Goal: Complete application form: Complete application form

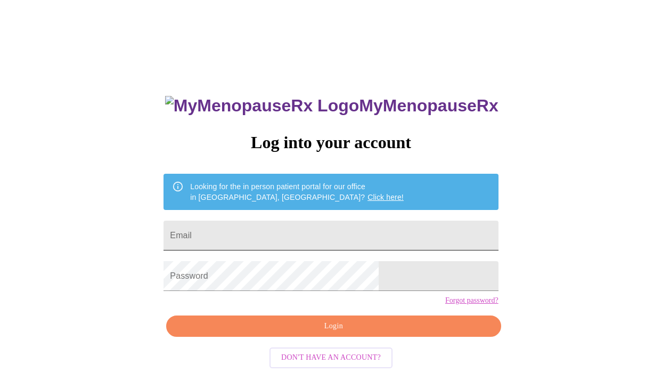
click at [294, 232] on input "Email" at bounding box center [330, 235] width 334 height 30
type input "[EMAIL_ADDRESS][DOMAIN_NAME]"
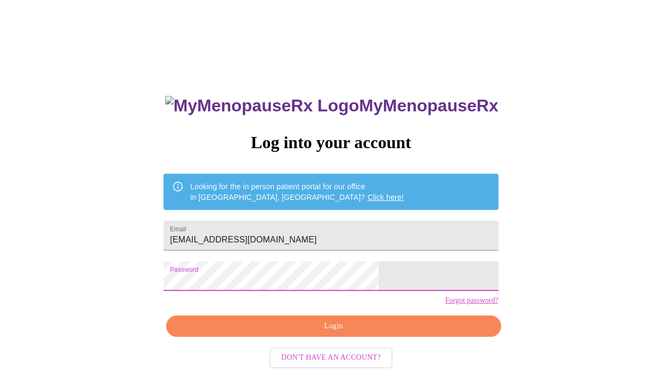
click at [327, 333] on span "Login" at bounding box center [333, 325] width 310 height 13
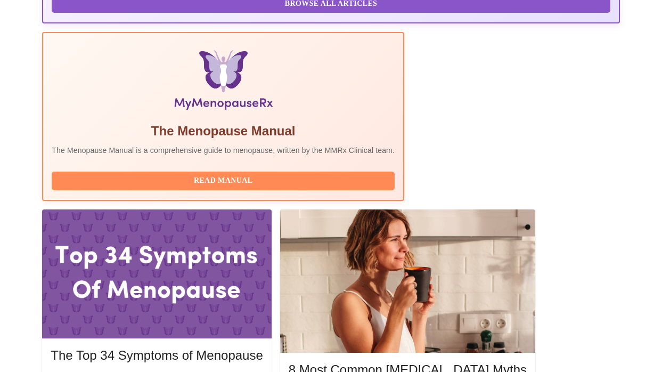
scroll to position [325, 0]
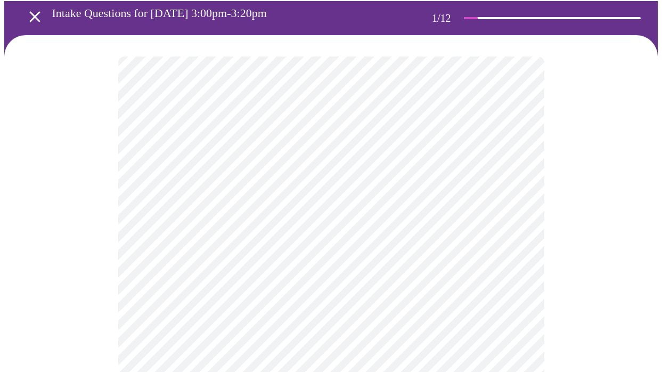
scroll to position [59, 0]
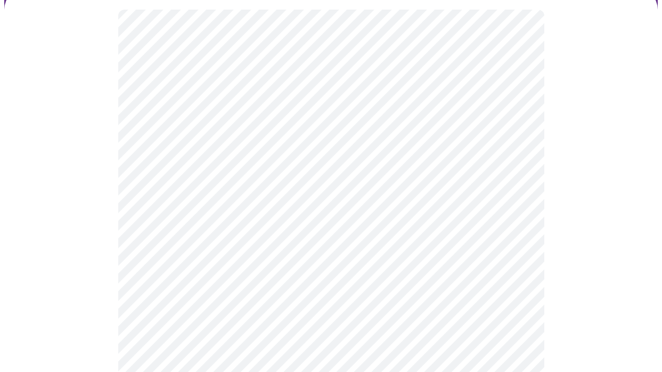
scroll to position [114, 0]
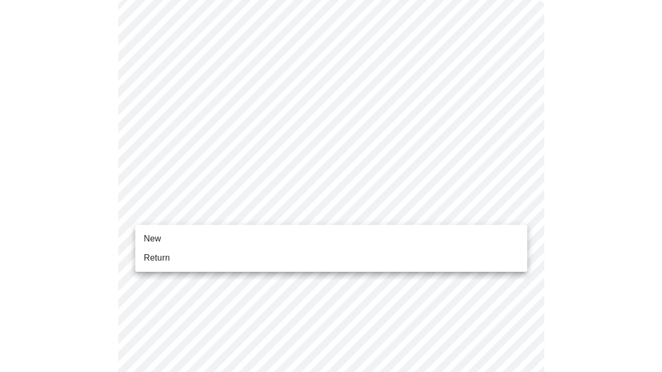
click at [166, 252] on span "Return" at bounding box center [157, 257] width 26 height 13
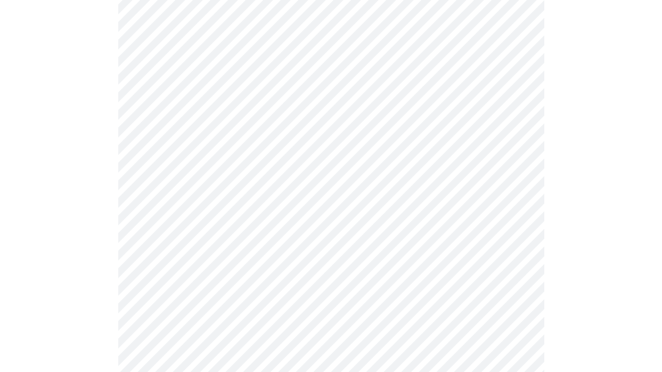
scroll to position [481, 0]
click at [516, 99] on body "MyMenopauseRx Appointments Messaging Labs Uploads Medications Community Refer a…" at bounding box center [330, 187] width 653 height 1328
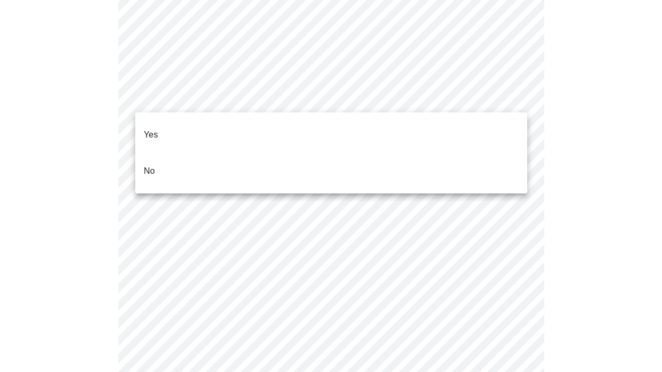
click at [189, 125] on li "Yes" at bounding box center [331, 135] width 392 height 36
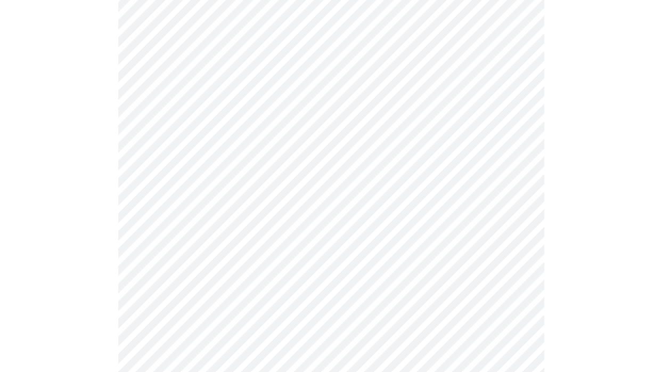
click at [517, 177] on body "MyMenopauseRx Appointments Messaging Labs Uploads Medications Community Refer a…" at bounding box center [330, 184] width 653 height 1322
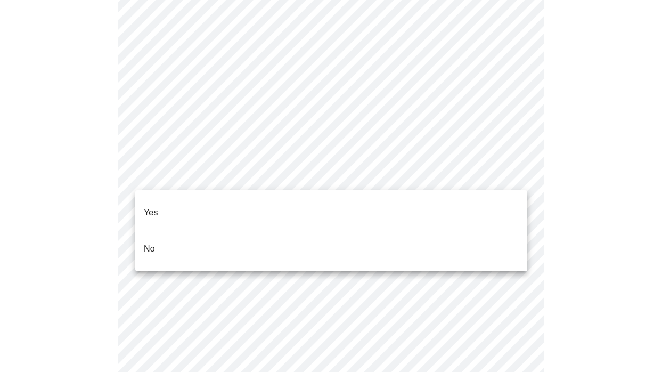
click at [254, 201] on li "Yes" at bounding box center [331, 212] width 392 height 36
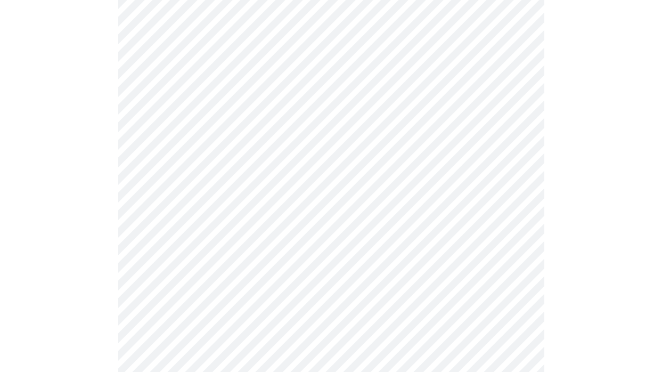
scroll to position [565, 0]
click at [520, 169] on body "MyMenopauseRx Appointments Messaging Labs Uploads Medications Community Refer a…" at bounding box center [330, 97] width 653 height 1315
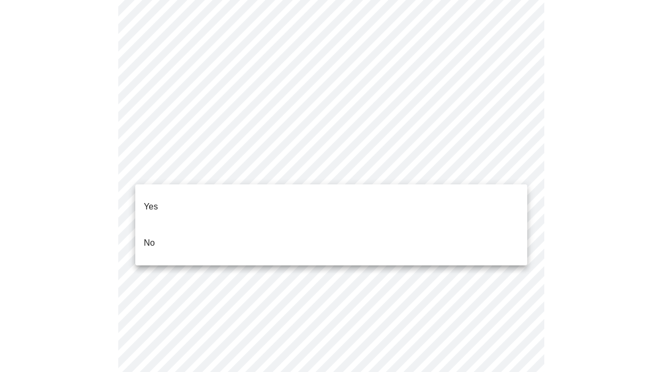
click at [246, 195] on li "Yes" at bounding box center [331, 206] width 392 height 36
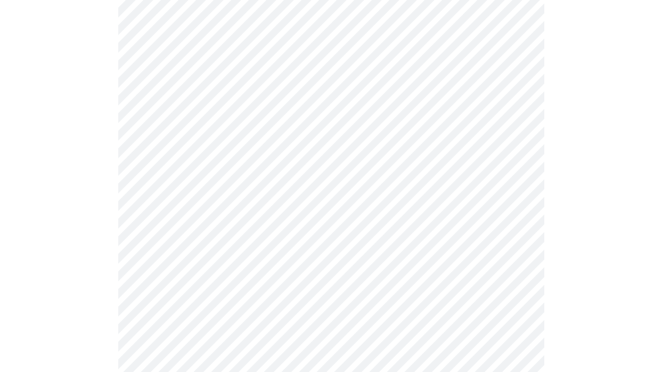
scroll to position [637, 0]
click at [517, 175] on body "MyMenopauseRx Appointments Messaging Labs Uploads Medications Community Refer a…" at bounding box center [330, 22] width 653 height 1309
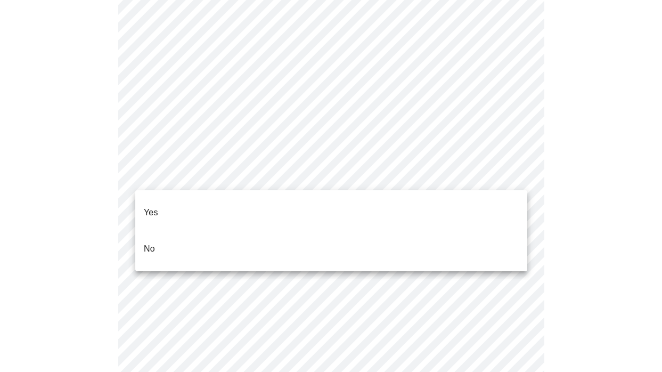
click at [329, 205] on li "Yes" at bounding box center [331, 212] width 392 height 36
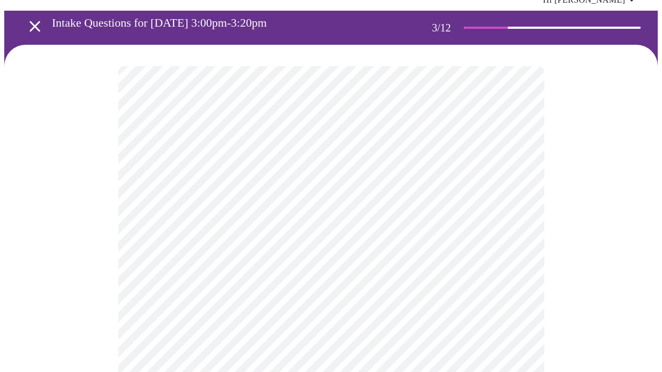
scroll to position [63, 0]
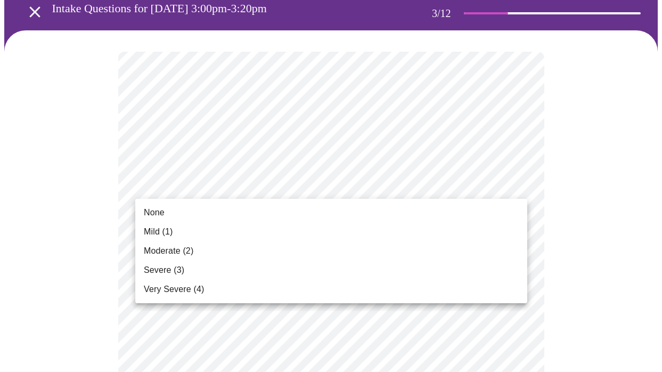
click at [207, 210] on li "None" at bounding box center [331, 212] width 392 height 19
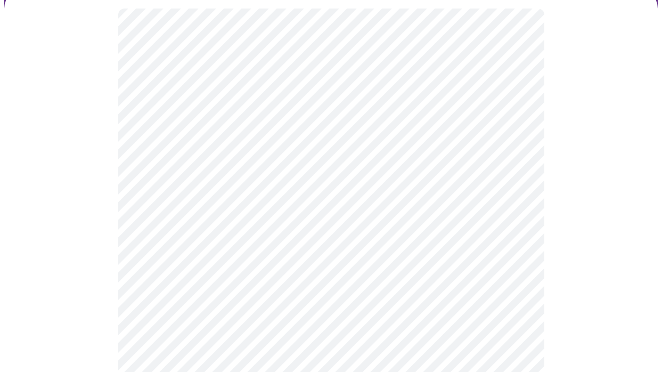
scroll to position [114, 0]
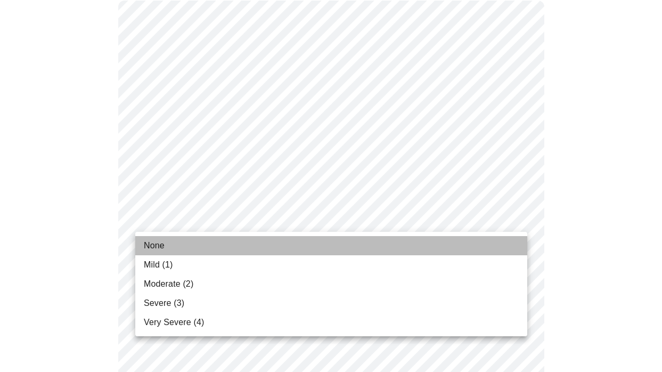
click at [439, 249] on li "None" at bounding box center [331, 245] width 392 height 19
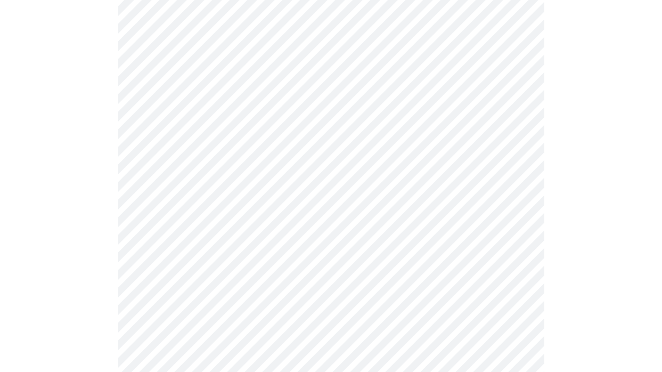
scroll to position [198, 0]
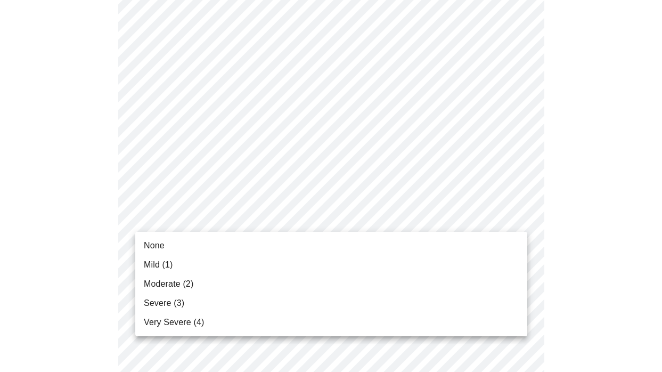
click at [492, 241] on li "None" at bounding box center [331, 245] width 392 height 19
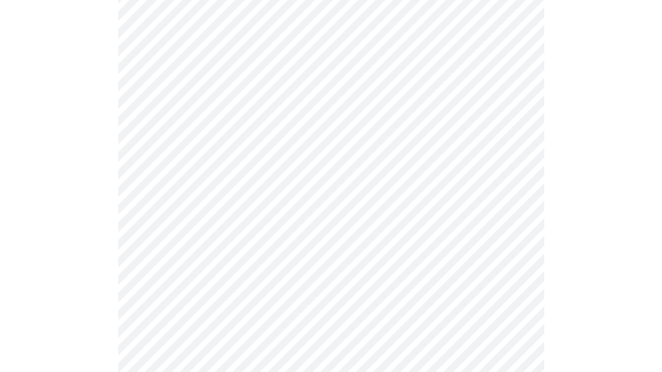
scroll to position [280, 0]
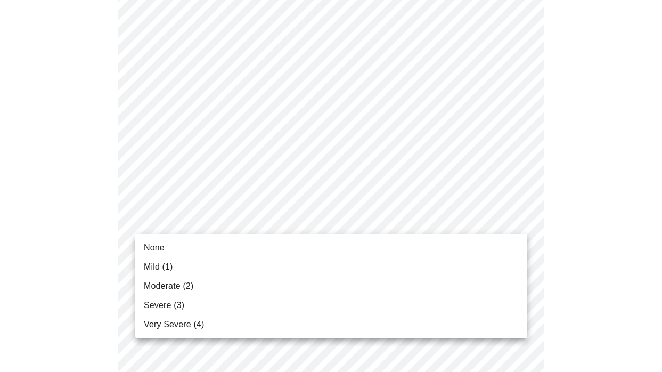
click at [483, 247] on li "None" at bounding box center [331, 247] width 392 height 19
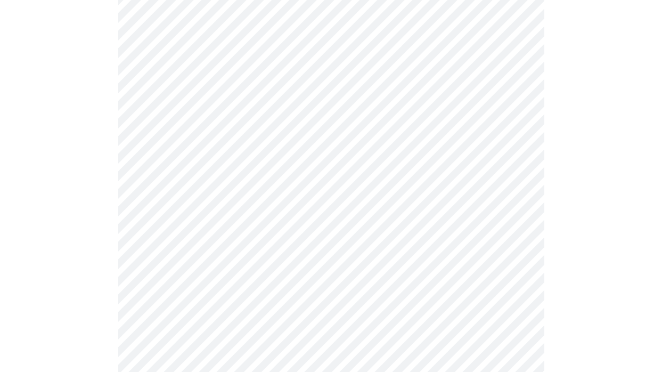
scroll to position [402, 0]
click at [517, 164] on body "MyMenopauseRx Appointments Messaging Labs Uploads Medications Community Refer a…" at bounding box center [330, 287] width 653 height 1371
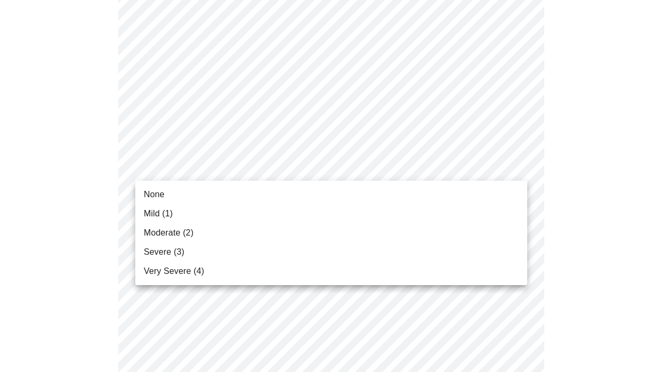
click at [490, 191] on li "None" at bounding box center [331, 194] width 392 height 19
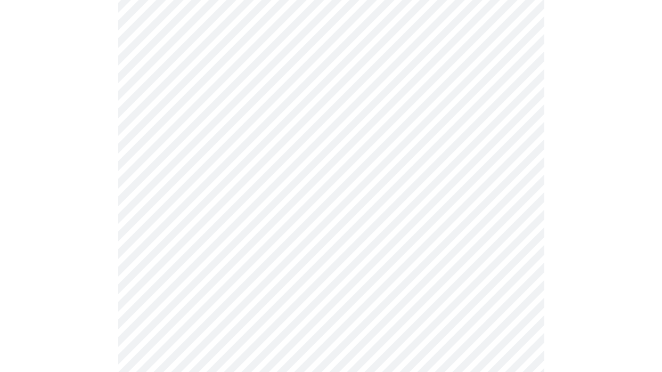
scroll to position [448, 0]
click at [515, 188] on body "MyMenopauseRx Appointments Messaging Labs Uploads Medications Community Refer a…" at bounding box center [330, 235] width 653 height 1356
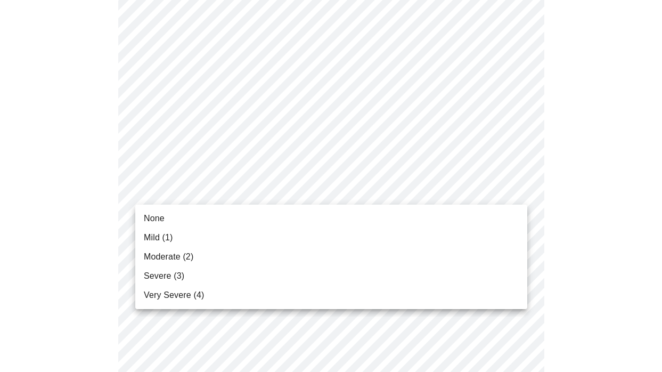
click at [508, 213] on li "None" at bounding box center [331, 218] width 392 height 19
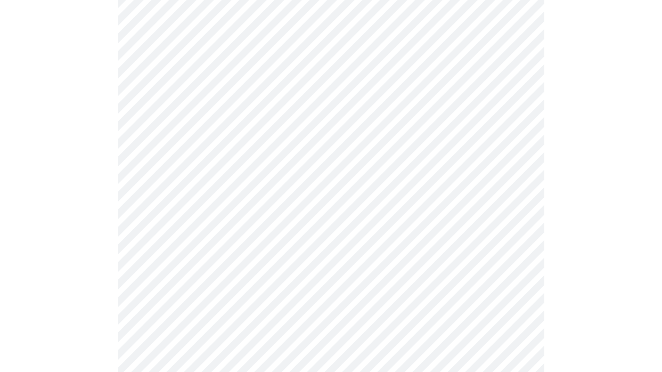
scroll to position [523, 0]
click at [523, 207] on body "MyMenopauseRx Appointments Messaging Labs Uploads Medications Community Refer a…" at bounding box center [330, 152] width 653 height 1341
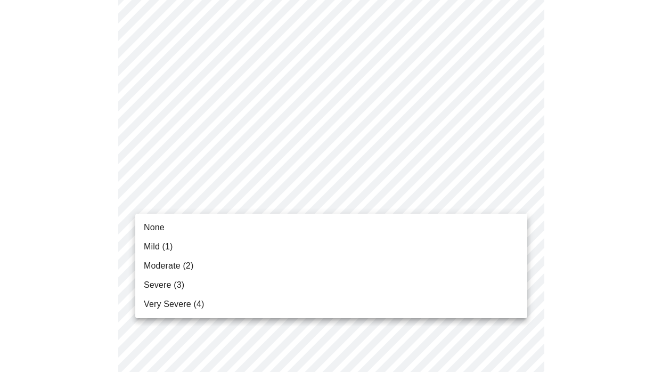
click at [504, 236] on li "None" at bounding box center [331, 227] width 392 height 19
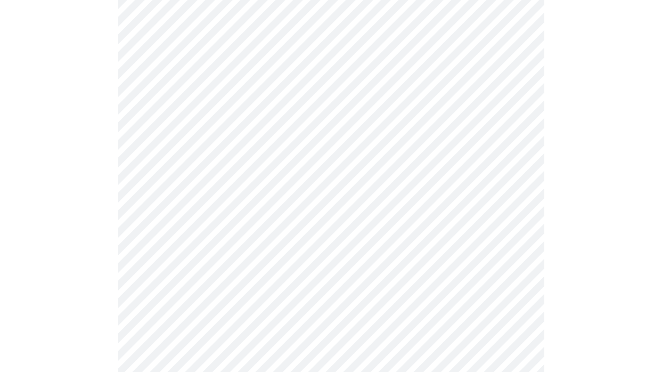
scroll to position [591, 0]
click at [510, 216] on body "MyMenopauseRx Appointments Messaging Labs Uploads Medications Community Refer a…" at bounding box center [330, 76] width 653 height 1326
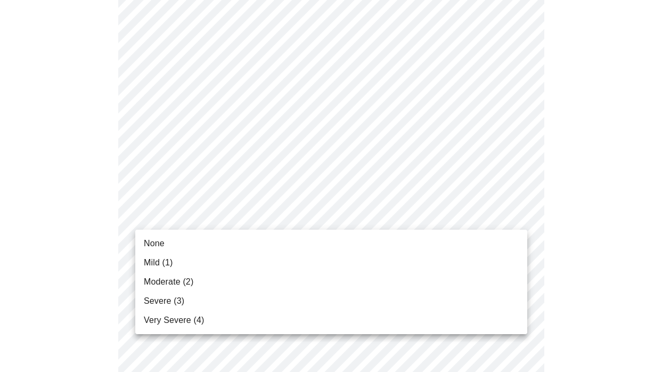
click at [504, 280] on li "Moderate (2)" at bounding box center [331, 281] width 392 height 19
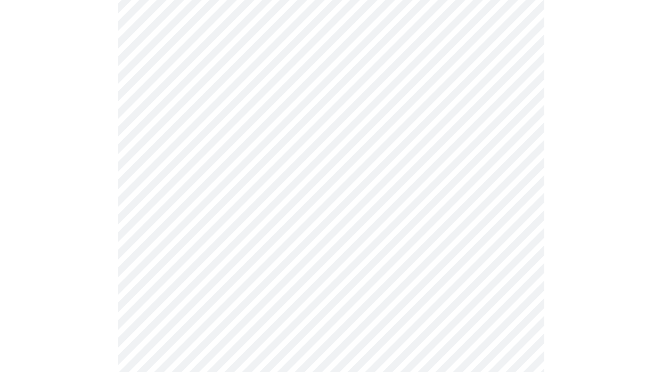
scroll to position [677, 0]
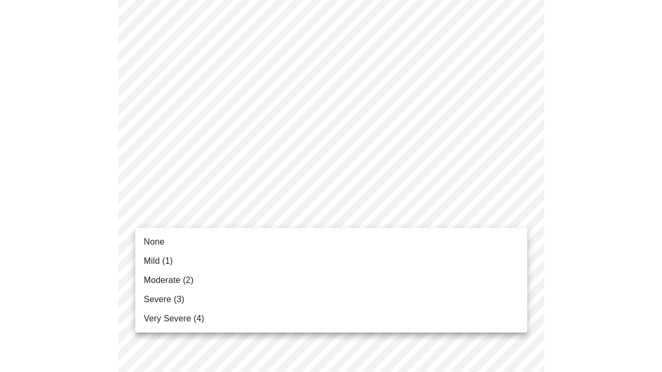
click at [465, 253] on li "Mild (1)" at bounding box center [331, 260] width 392 height 19
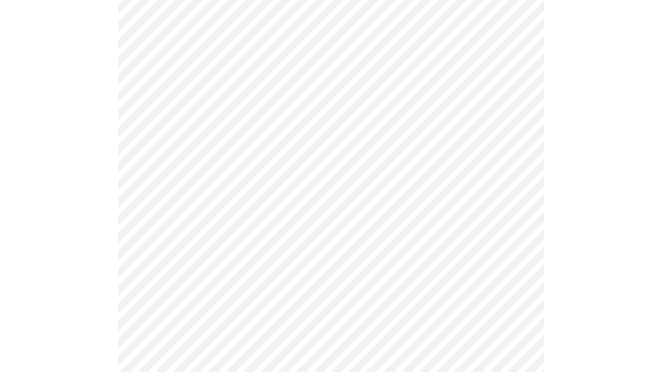
scroll to position [744, 0]
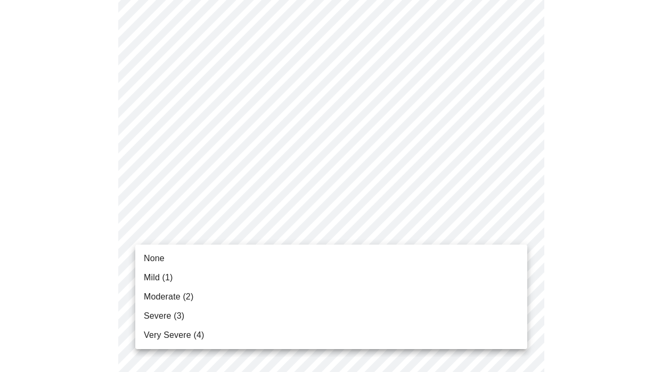
click at [451, 330] on li "Very Severe (4)" at bounding box center [331, 334] width 392 height 19
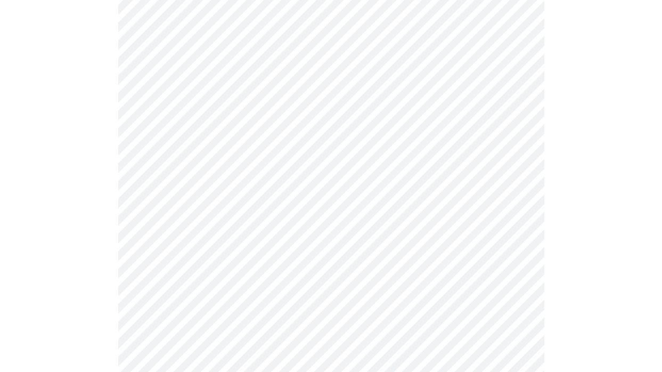
scroll to position [866, 0]
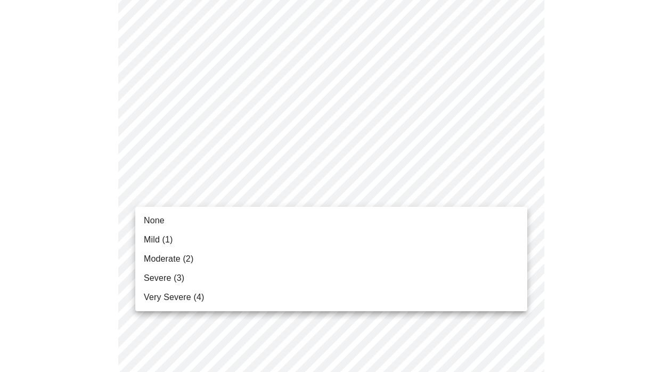
click at [497, 224] on li "None" at bounding box center [331, 220] width 392 height 19
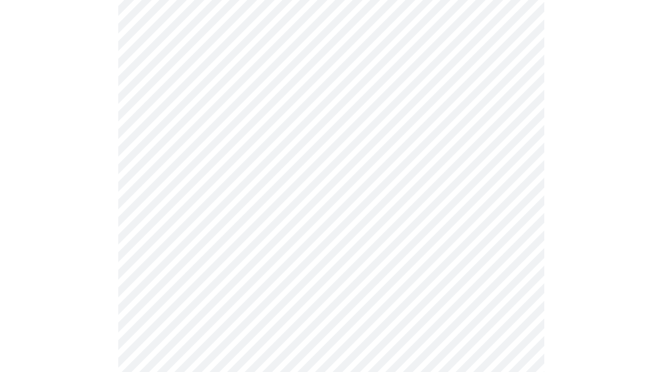
scroll to position [410, 0]
click at [471, 213] on body "MyMenopauseRx Appointments Messaging Labs Uploads Medications Community Refer a…" at bounding box center [330, 105] width 653 height 1022
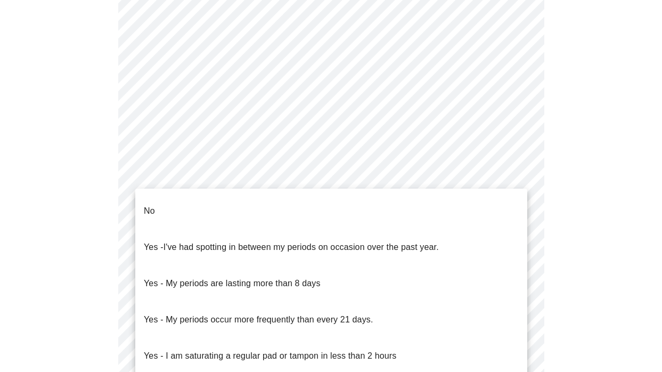
click at [471, 204] on li "No" at bounding box center [331, 211] width 392 height 36
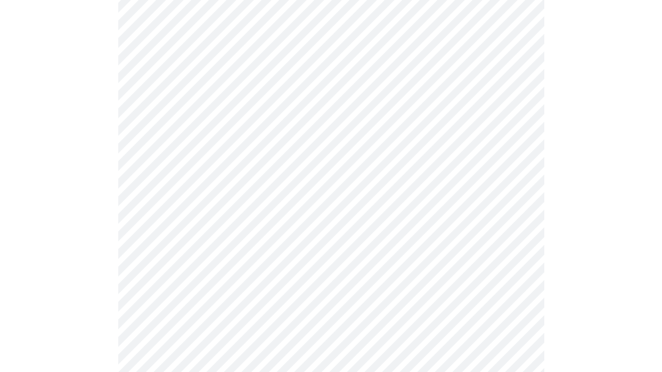
scroll to position [458, 0]
click at [473, 242] on body "MyMenopauseRx Appointments Messaging Labs Uploads Medications Community Refer a…" at bounding box center [330, 55] width 653 height 1016
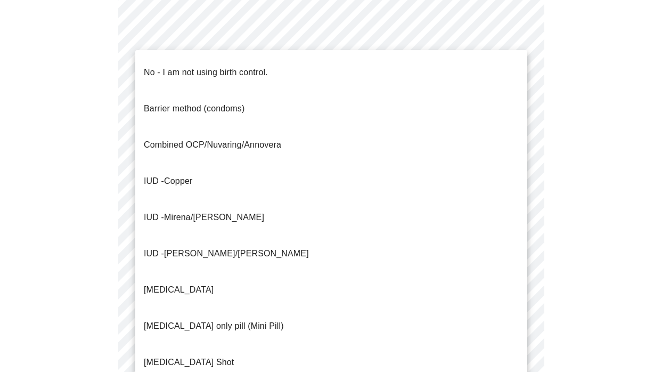
click at [448, 70] on li "No - I am not using birth control." at bounding box center [331, 72] width 392 height 36
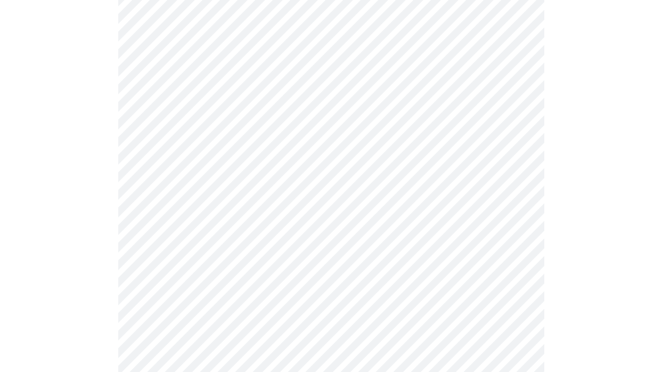
scroll to position [564, 0]
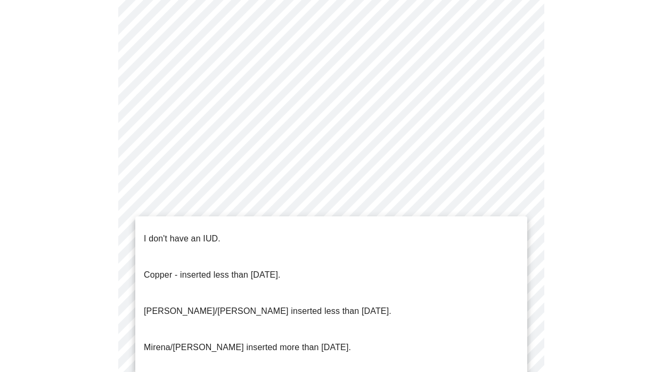
click at [456, 229] on li "I don't have an IUD." at bounding box center [331, 238] width 392 height 36
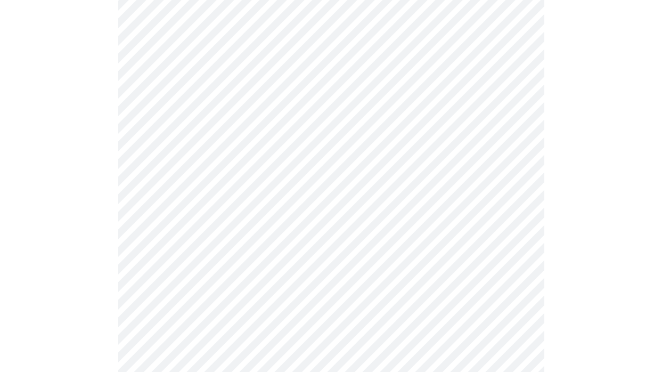
scroll to position [632, 0]
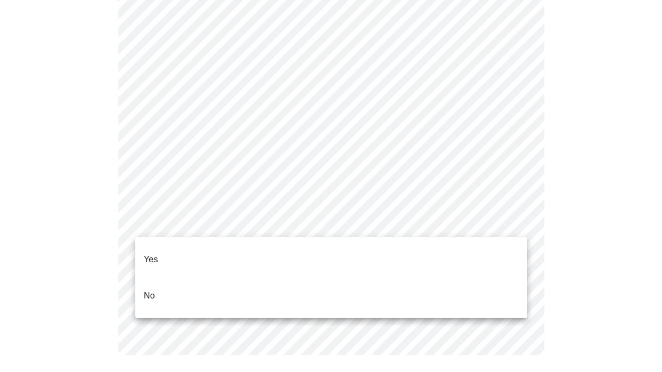
click at [475, 243] on li "Yes" at bounding box center [331, 259] width 392 height 36
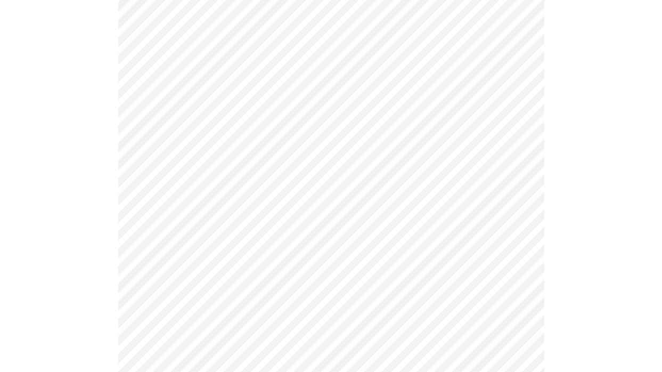
scroll to position [288, 0]
click at [485, 94] on body "MyMenopauseRx Appointments Messaging Labs Uploads Medications Community Refer a…" at bounding box center [330, 117] width 653 height 802
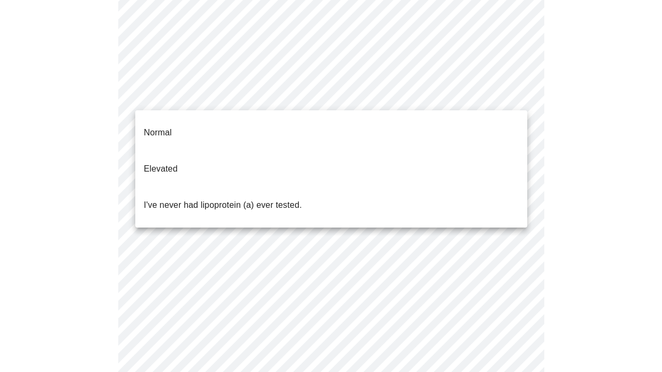
click at [306, 187] on li "I've never had lipoprotein (a) ever tested." at bounding box center [331, 205] width 392 height 36
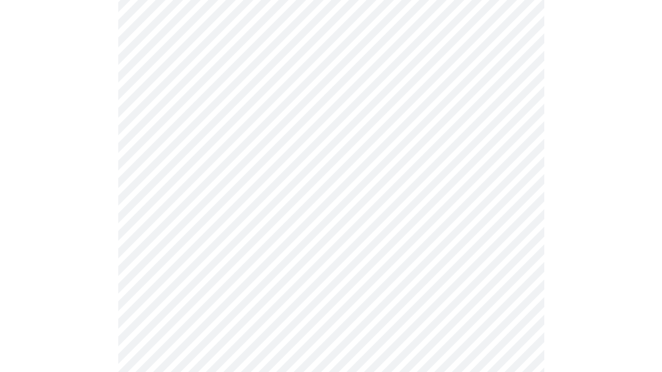
scroll to position [2766, 0]
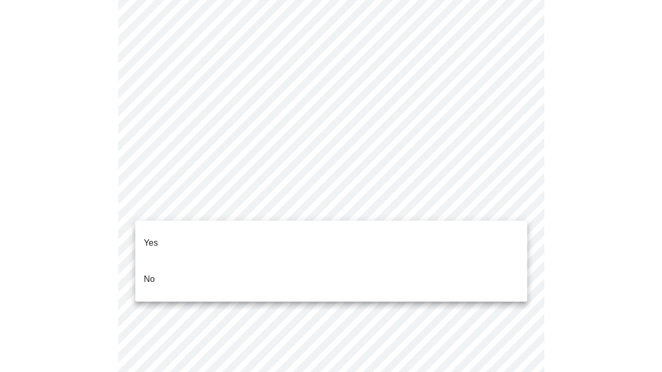
click at [268, 266] on li "No" at bounding box center [331, 279] width 392 height 36
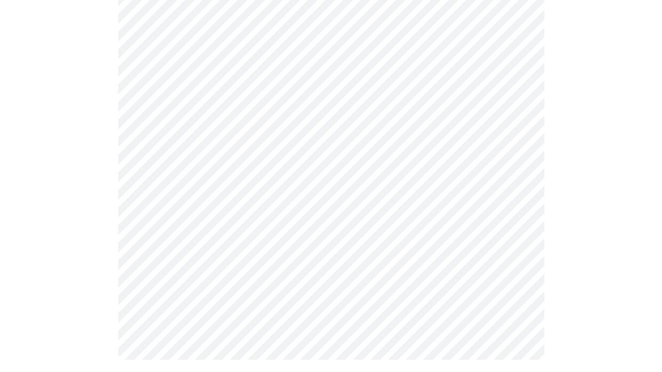
scroll to position [1019, 0]
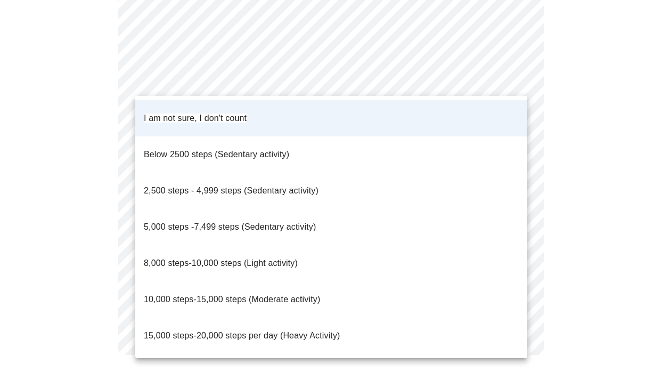
click at [601, 100] on div at bounding box center [331, 186] width 662 height 372
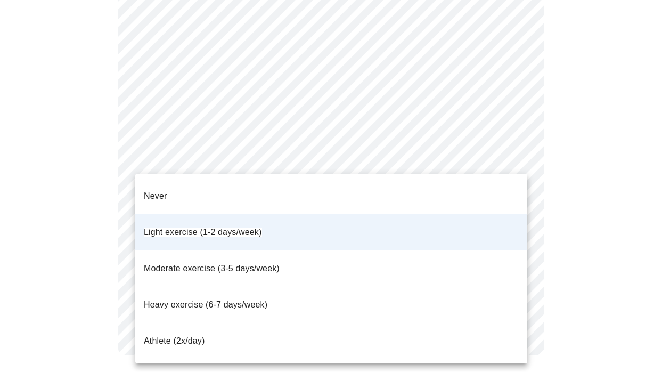
click at [318, 250] on li "Moderate exercise (3-5 days/week)" at bounding box center [331, 268] width 392 height 36
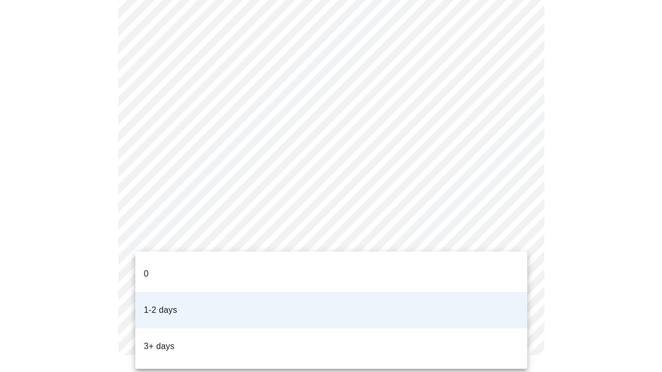
click at [601, 214] on div at bounding box center [331, 186] width 662 height 372
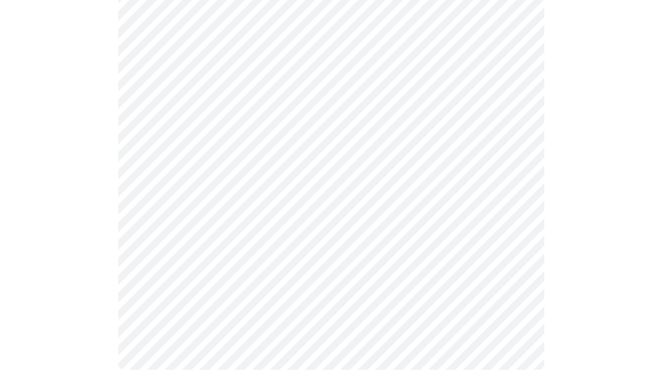
scroll to position [505, 0]
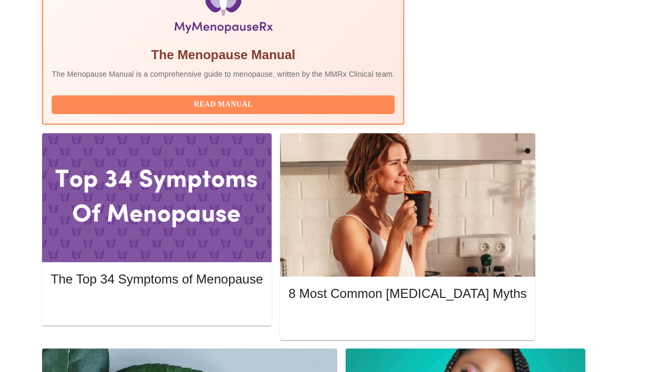
scroll to position [393, 0]
